Goal: Transaction & Acquisition: Book appointment/travel/reservation

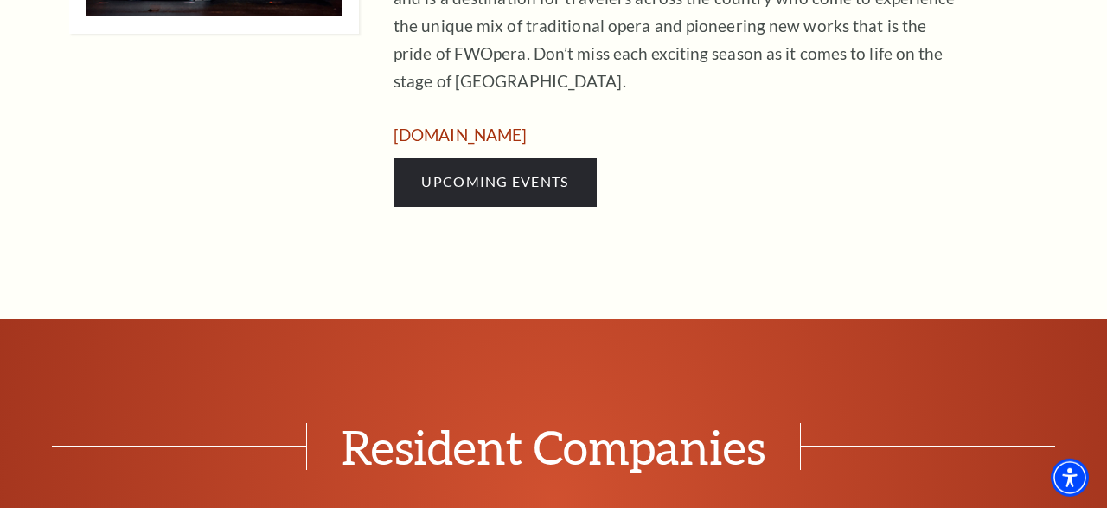
scroll to position [1349, 0]
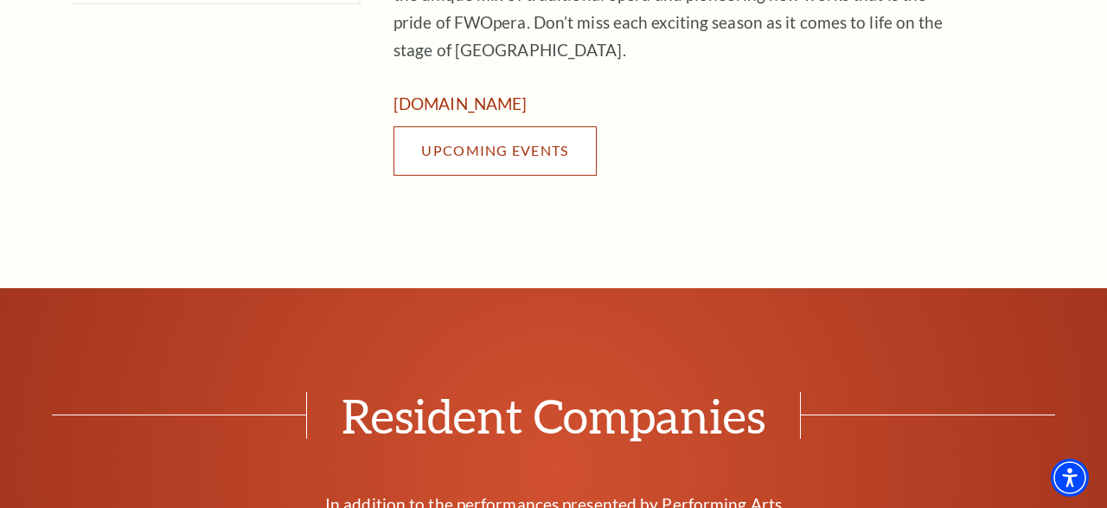
click at [525, 145] on span "Upcoming Events" at bounding box center [494, 150] width 147 height 16
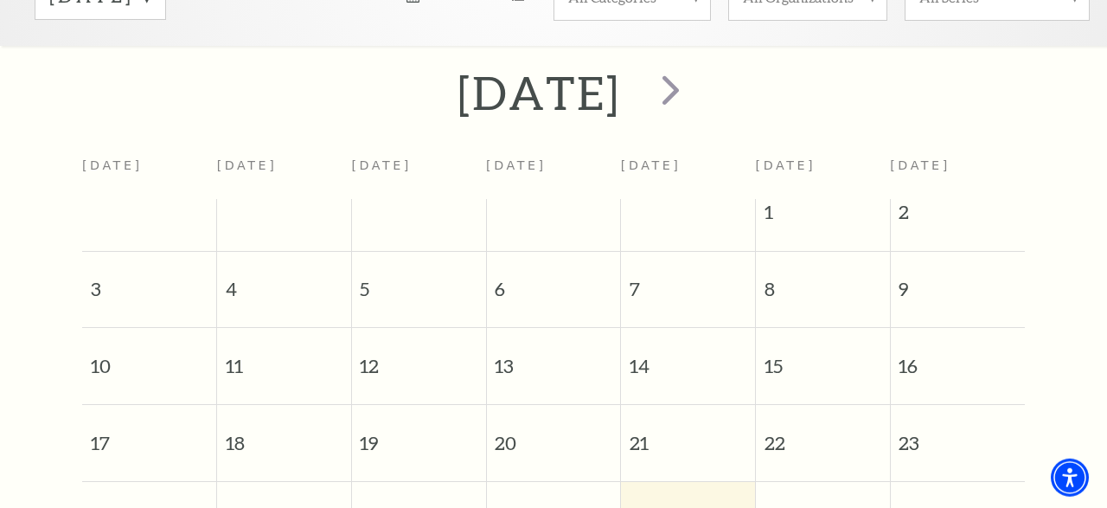
scroll to position [782, 0]
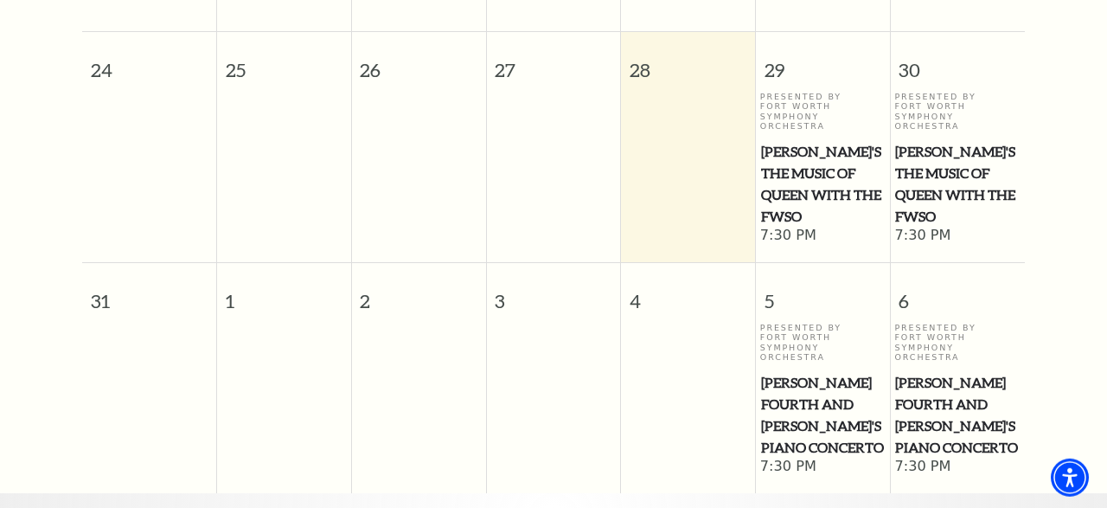
click at [950, 158] on span "Windborne's The Music of Queen with the FWSO" at bounding box center [957, 184] width 125 height 86
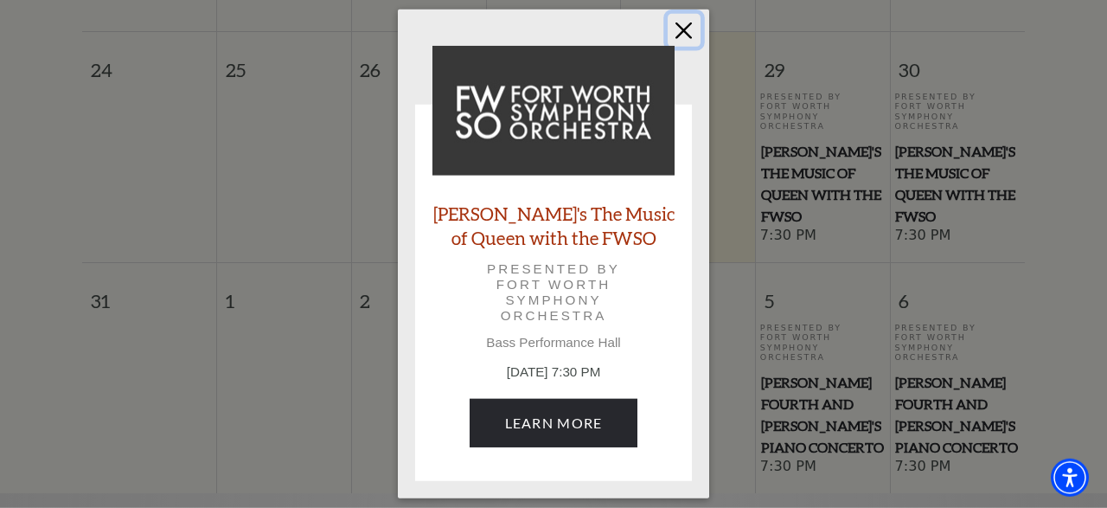
click at [682, 34] on button "Close" at bounding box center [684, 30] width 33 height 33
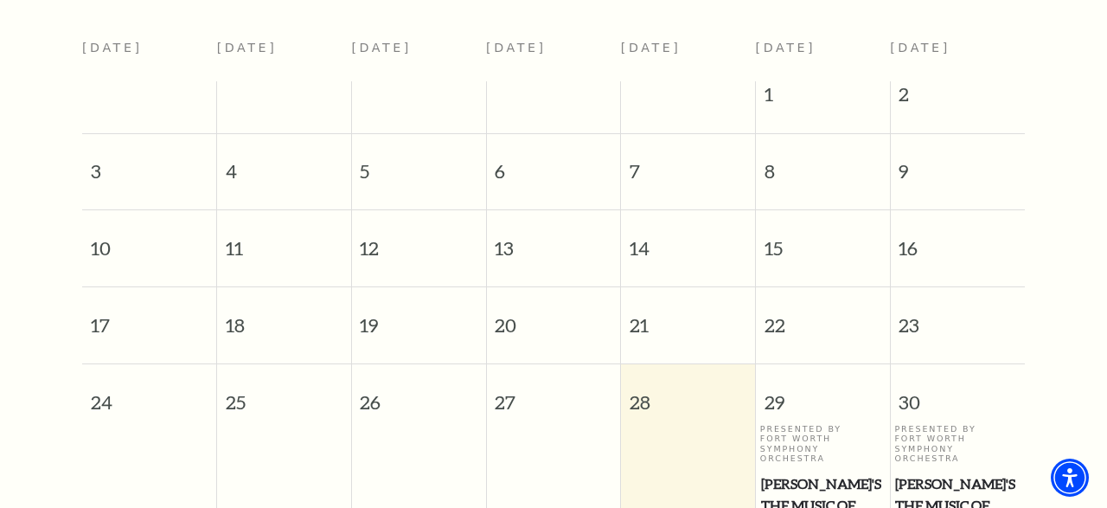
scroll to position [809, 0]
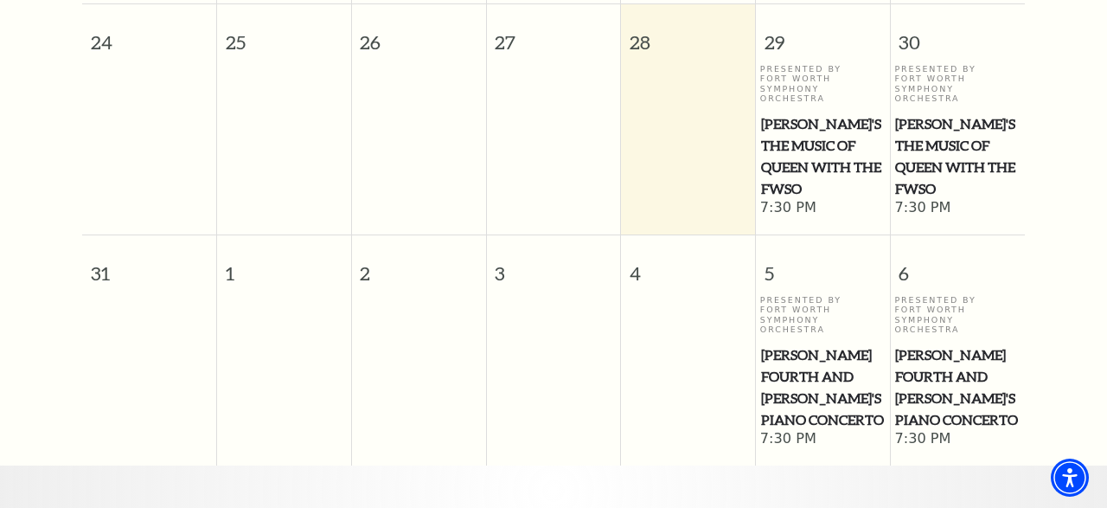
click at [938, 113] on span "Windborne's The Music of Queen with the FWSO" at bounding box center [957, 156] width 125 height 86
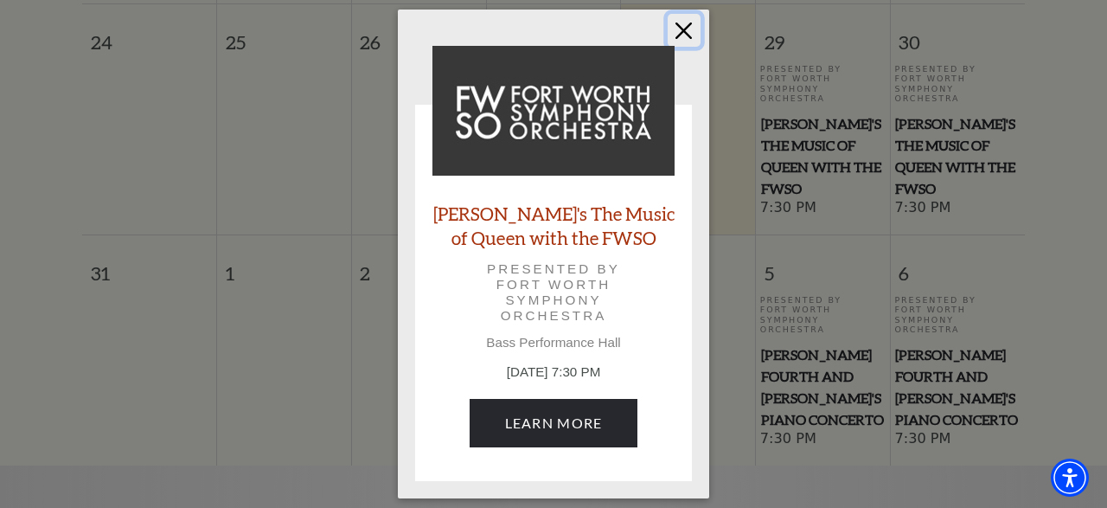
click at [680, 30] on button "Close" at bounding box center [684, 30] width 33 height 33
